Goal: Transaction & Acquisition: Purchase product/service

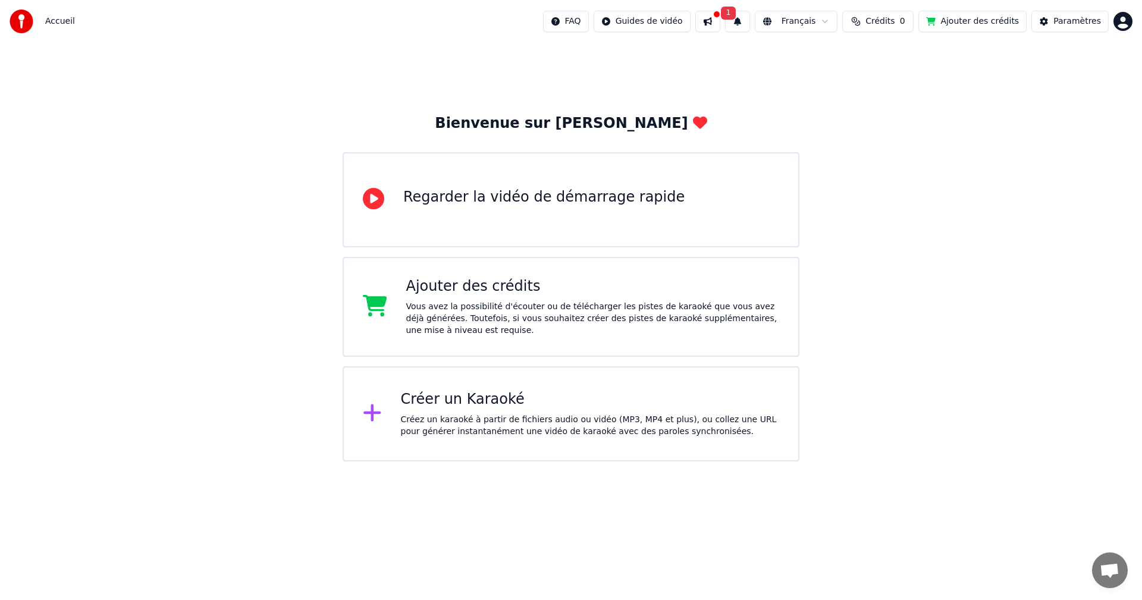
click at [736, 13] on span "1" at bounding box center [728, 13] width 15 height 13
click at [834, 61] on button "Mettre à Jour" at bounding box center [868, 58] width 74 height 21
click at [865, 208] on div "Bienvenue sur Youka Regarder la vidéo de démarrage rapide Ajouter des crédits V…" at bounding box center [571, 252] width 1142 height 419
click at [739, 18] on div "FAQ Guides de vidéo Français Crédits 0 Ajouter des crédits Paramètres" at bounding box center [837, 21] width 589 height 21
click at [915, 120] on div "Bienvenue sur Youka Regarder la vidéo de démarrage rapide Ajouter des crédits V…" at bounding box center [571, 252] width 1142 height 419
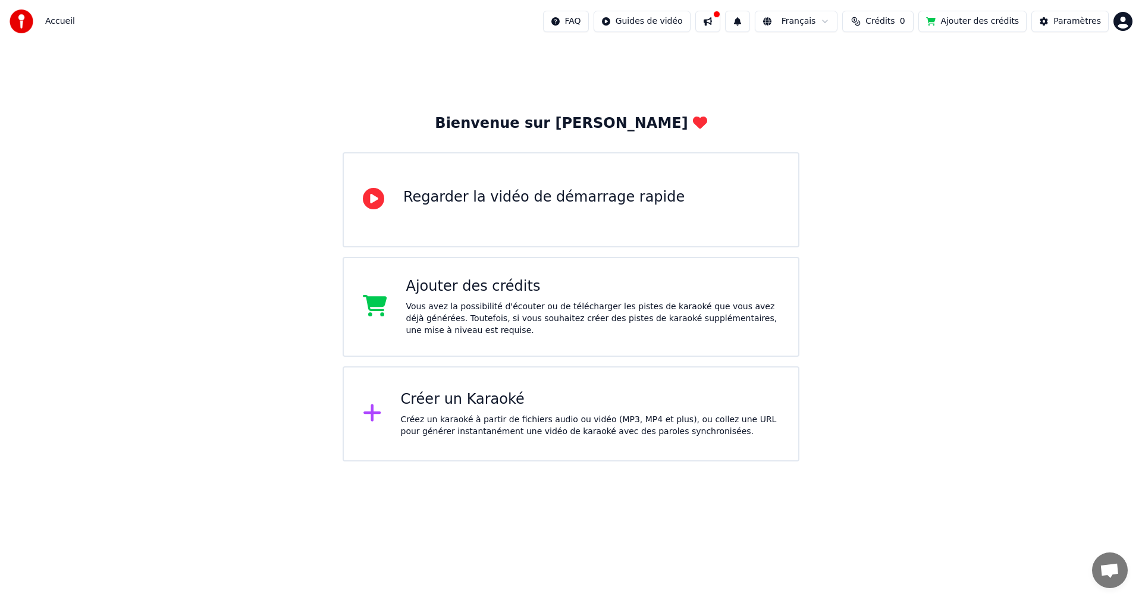
click at [972, 21] on button "Ajouter des crédits" at bounding box center [972, 21] width 108 height 21
click at [1119, 20] on html "Accueil FAQ Guides de vidéo Français Crédits 0 Ajouter des crédits Paramètres B…" at bounding box center [571, 230] width 1142 height 461
click at [1051, 48] on div "mikeelliott55@aol.com Facturation Vote des Fonctionnalités Se Déconnecter 2.2.0…" at bounding box center [1070, 97] width 143 height 129
click at [598, 202] on html "Accueil FAQ Guides de vidéo Français Crédits 0 Ajouter des crédits Paramètres B…" at bounding box center [571, 230] width 1142 height 461
click at [624, 340] on div "Ajouter des crédits Vous avez la possibilité d'écouter ou de télécharger les pi…" at bounding box center [571, 307] width 457 height 100
